Goal: Task Accomplishment & Management: Manage account settings

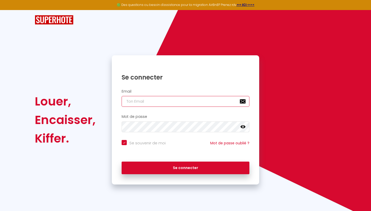
type input "[EMAIL_ADDRESS][DOMAIN_NAME]"
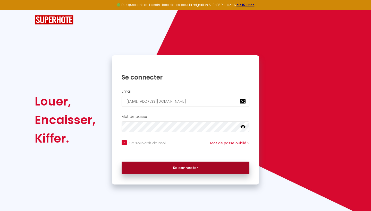
click at [179, 167] on button "Se connecter" at bounding box center [186, 168] width 128 height 13
checkbox input "true"
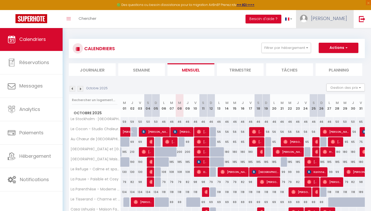
click at [342, 14] on link "[PERSON_NAME]" at bounding box center [324, 19] width 57 height 18
click at [332, 34] on link "Paramètres" at bounding box center [333, 35] width 38 height 9
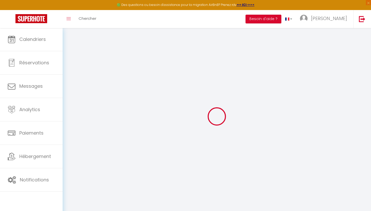
type input "byUaqyGBR82rgkIfCMOpzwXYp"
type input "5r9Zv7ePWG0N69SiydBIcJtHr"
type input "[URL][DOMAIN_NAME]"
select select "fr"
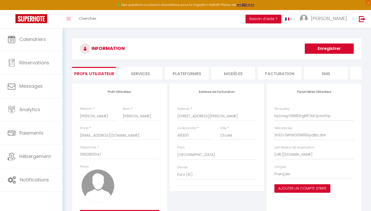
click at [190, 77] on li "Plateformes" at bounding box center [187, 73] width 44 height 13
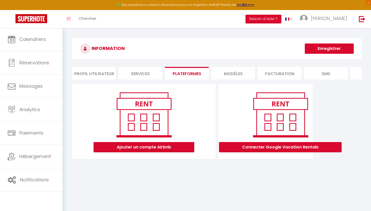
scroll to position [21, 0]
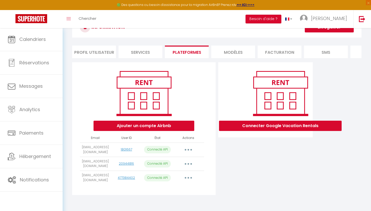
click at [189, 146] on button "button" at bounding box center [188, 150] width 14 height 8
click at [166, 159] on link "Importer les appartements" at bounding box center [165, 161] width 57 height 9
select select "50789"
select select "50793"
select select "50794"
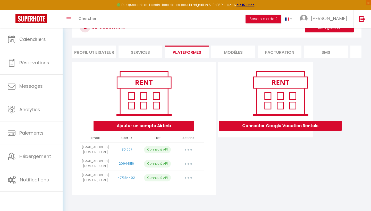
select select "50798"
select select "50799"
select select "52070"
select select "60190"
select select "60321"
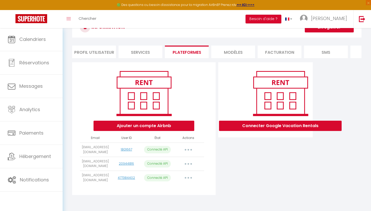
select select "62008"
select select "68291"
select select "68648"
select select "68649"
select select "70230"
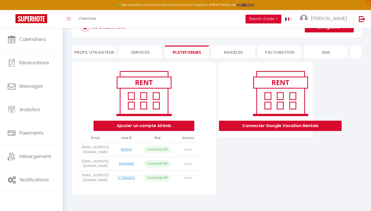
select select "73766"
select select "75183"
select select "77512"
select select "77575"
select select "77576"
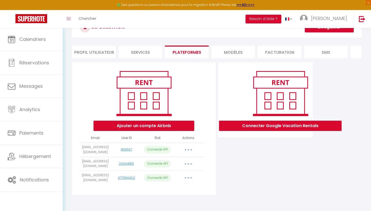
select select "77812"
select select "77840"
select select "77842"
select select "78392"
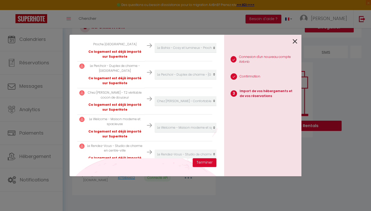
scroll to position [517, 0]
select select "create_new"
click at [201, 165] on button "Terminer" at bounding box center [205, 162] width 24 height 9
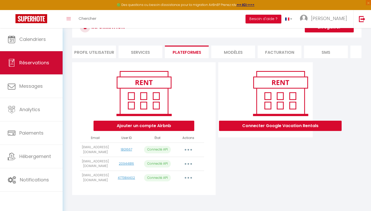
click at [41, 59] on link "Réservations" at bounding box center [31, 62] width 63 height 23
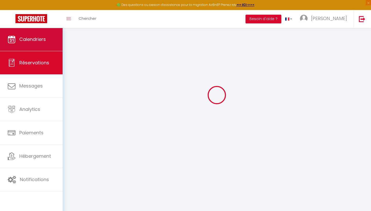
click at [42, 45] on link "Calendriers" at bounding box center [31, 39] width 63 height 23
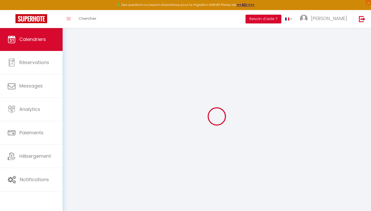
select select
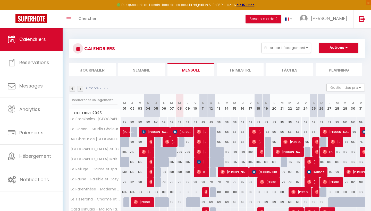
click at [183, 127] on span "[PERSON_NAME]" at bounding box center [182, 132] width 19 height 10
select select "OK"
select select "KO"
select select "0"
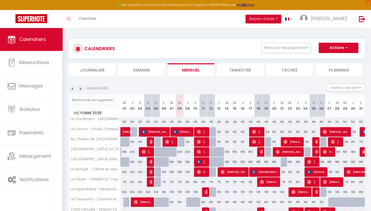
select select "1"
select select
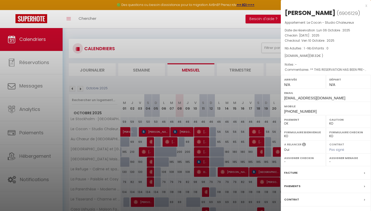
click at [181, 123] on div at bounding box center [185, 105] width 371 height 211
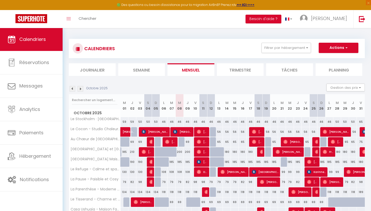
click at [180, 120] on div "46" at bounding box center [180, 122] width 8 height 10
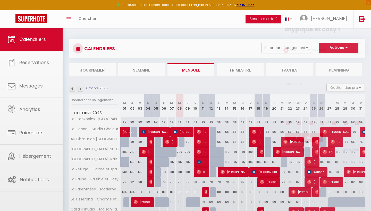
type input "46"
type input "Mer 08 Octobre 2025"
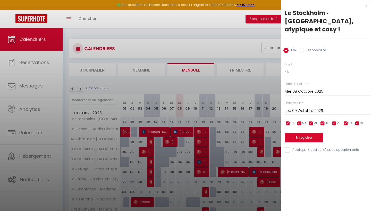
click at [317, 108] on input "Jeu 09 Octobre 2025" at bounding box center [328, 111] width 86 height 7
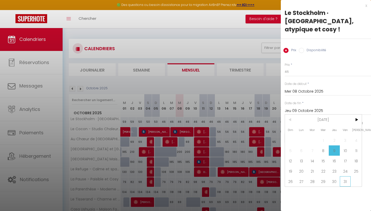
click at [348, 182] on span "31" at bounding box center [345, 181] width 11 height 10
type input "Ven 31 Octobre 2025"
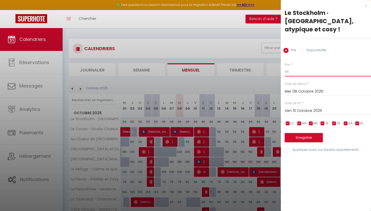
click at [298, 72] on input "46" at bounding box center [328, 71] width 86 height 9
type input "44"
click at [304, 140] on button "Enregistrer" at bounding box center [304, 137] width 38 height 9
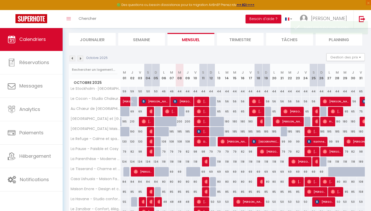
scroll to position [31, 0]
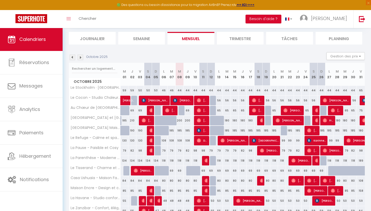
click at [322, 130] on div "185" at bounding box center [321, 131] width 8 height 10
type input "185"
select select "1"
type input "Dim 26 Octobre 2025"
type input "Lun 27 Octobre 2025"
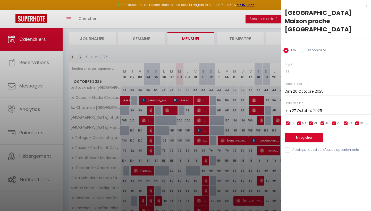
click at [312, 48] on label "Disponibilité" at bounding box center [315, 51] width 22 height 6
click at [304, 48] on input "Disponibilité" at bounding box center [301, 50] width 5 height 5
radio input "true"
radio input "false"
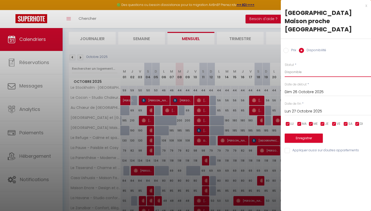
select select "0"
click at [309, 134] on button "Enregistrer" at bounding box center [304, 138] width 38 height 9
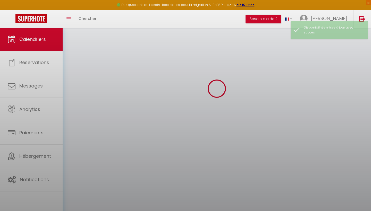
scroll to position [28, 0]
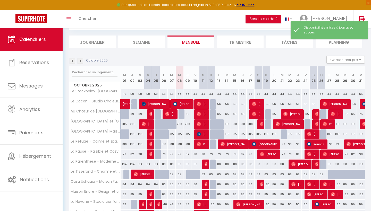
click at [282, 145] on div "99" at bounding box center [282, 145] width 8 height 10
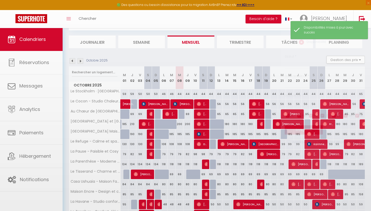
select select "1"
type input "[DATE]"
type input "Mer 22 Octobre 2025"
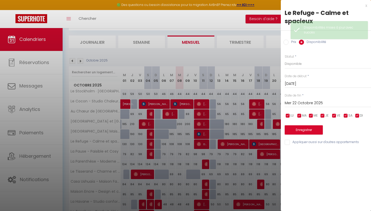
click at [254, 100] on div at bounding box center [185, 105] width 371 height 211
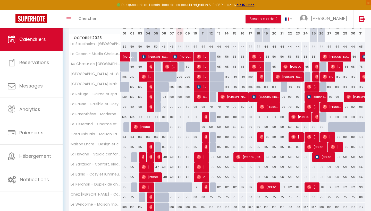
scroll to position [108, 0]
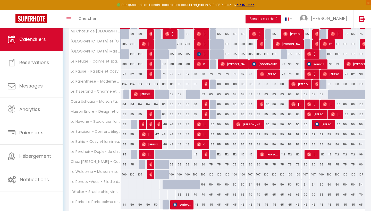
click at [212, 135] on div "55" at bounding box center [211, 135] width 8 height 10
select select "1"
type input "Dim 12 Octobre 2025"
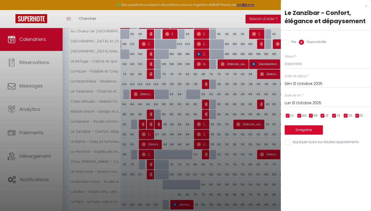
click at [299, 102] on input "Lun 13 Octobre 2025" at bounding box center [328, 103] width 86 height 7
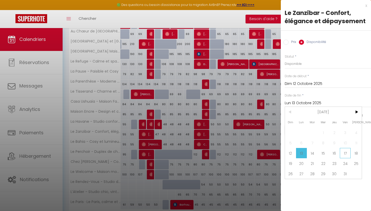
click at [344, 152] on span "17" at bounding box center [345, 153] width 11 height 10
type input "Ven 17 Octobre 2025"
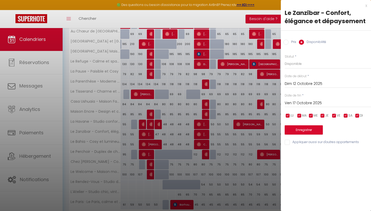
click at [294, 43] on label "Prix" at bounding box center [292, 43] width 8 height 6
click at [288, 43] on input "Prix" at bounding box center [285, 42] width 5 height 5
radio input "true"
radio input "false"
click at [294, 63] on input "55" at bounding box center [328, 63] width 86 height 9
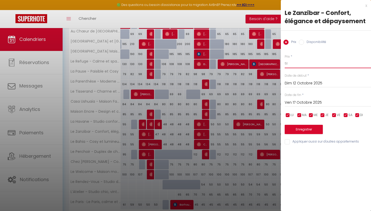
type input "51"
click at [303, 128] on button "Enregistrer" at bounding box center [304, 129] width 38 height 9
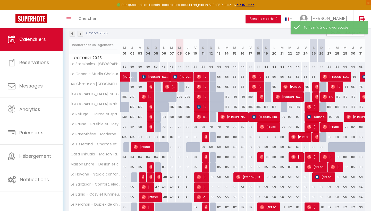
scroll to position [55, 0]
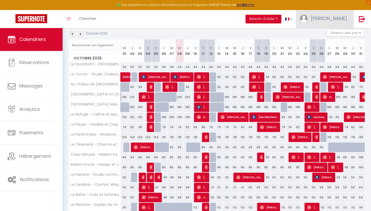
click at [333, 27] on link "[PERSON_NAME]" at bounding box center [324, 19] width 57 height 18
click at [329, 42] on link "Équipe" at bounding box center [333, 45] width 38 height 9
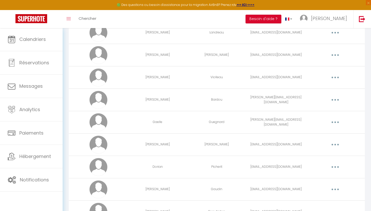
scroll to position [118, 0]
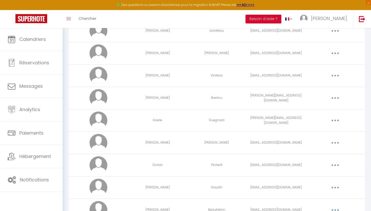
click at [333, 144] on button "button" at bounding box center [335, 143] width 14 height 8
click at [331, 154] on link "Editer" at bounding box center [322, 154] width 38 height 9
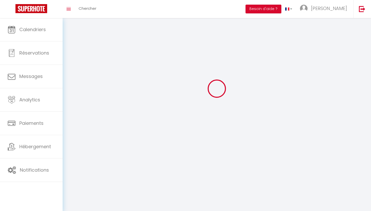
scroll to position [18, 0]
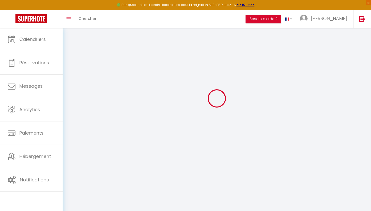
type input "[PERSON_NAME]"
type input "[EMAIL_ADDRESS][DOMAIN_NAME]"
type textarea "Accès [PERSON_NAME] Conciergerie"
type textarea "[URL][DOMAIN_NAME]"
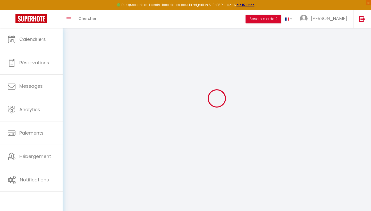
checkbox input "true"
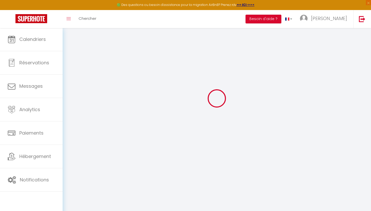
checkbox input "true"
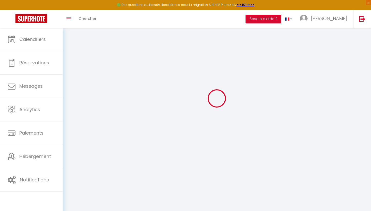
checkbox input "true"
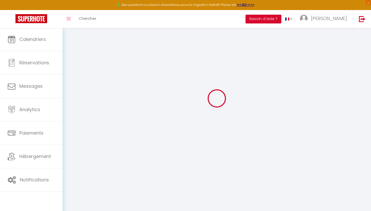
checkbox input "true"
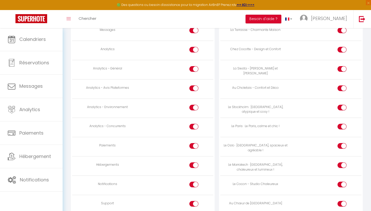
scroll to position [442, 0]
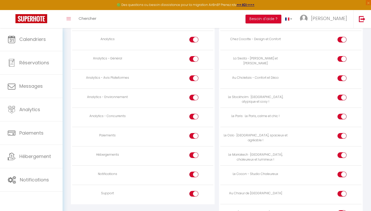
click at [194, 133] on input "checkbox" at bounding box center [198, 137] width 9 height 8
checkbox input "false"
click at [194, 191] on input "checkbox" at bounding box center [198, 195] width 9 height 8
checkbox input "false"
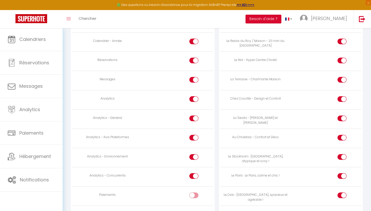
scroll to position [382, 0]
click at [341, 116] on div at bounding box center [341, 119] width 9 height 6
click at [342, 116] on input "checkbox" at bounding box center [346, 120] width 9 height 8
checkbox input "false"
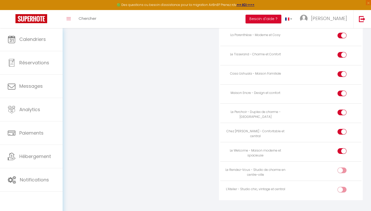
scroll to position [696, 0]
click at [345, 187] on input "checkbox" at bounding box center [346, 191] width 9 height 8
checkbox input "true"
click at [341, 168] on div at bounding box center [341, 171] width 9 height 6
click at [342, 168] on input "checkbox" at bounding box center [346, 172] width 9 height 8
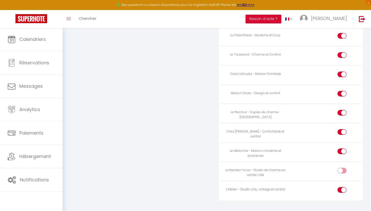
checkbox input "true"
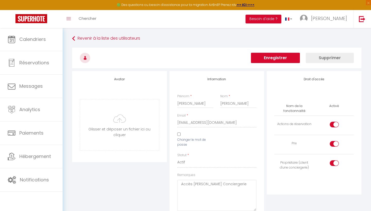
scroll to position [0, 0]
click at [296, 58] on button "Enregistrer" at bounding box center [275, 58] width 49 height 10
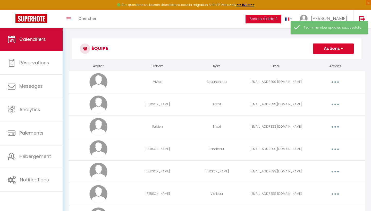
click at [32, 44] on link "Calendriers" at bounding box center [31, 39] width 63 height 23
